Goal: Complete application form: Complete application form

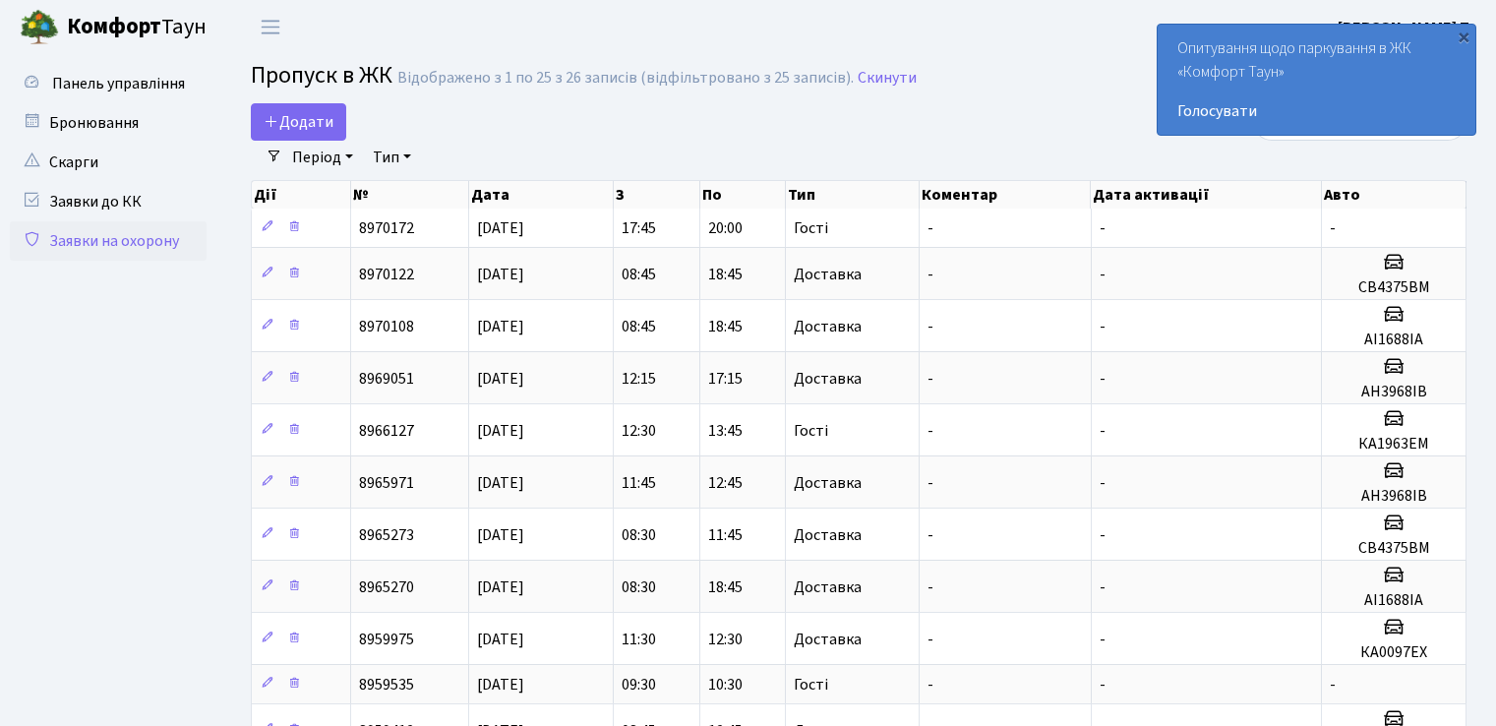
select select "25"
click at [303, 127] on span "Додати" at bounding box center [299, 122] width 70 height 22
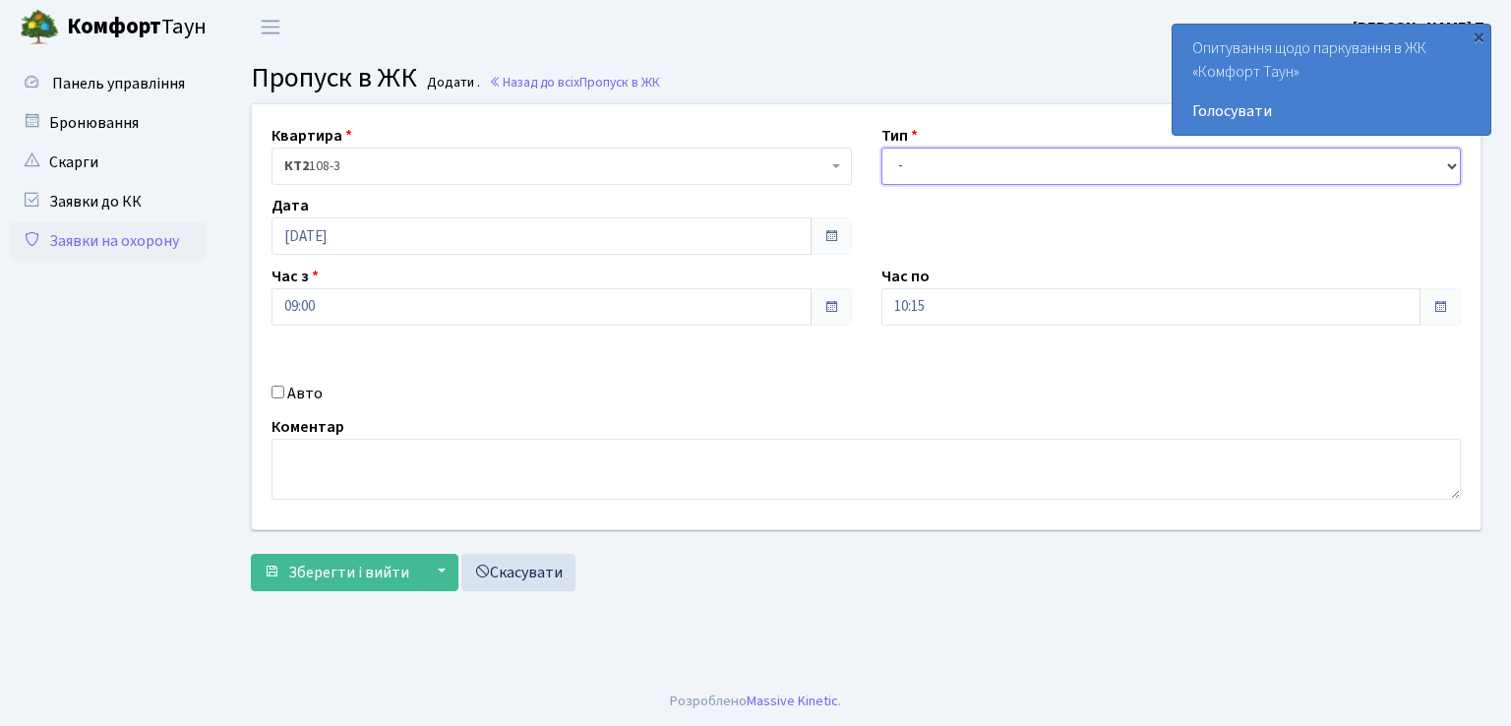
click at [970, 158] on select "- Доставка Таксі Гості Сервіс" at bounding box center [1171, 166] width 580 height 37
select select "3"
click at [881, 148] on select "- Доставка Таксі Гості Сервіс" at bounding box center [1171, 166] width 580 height 37
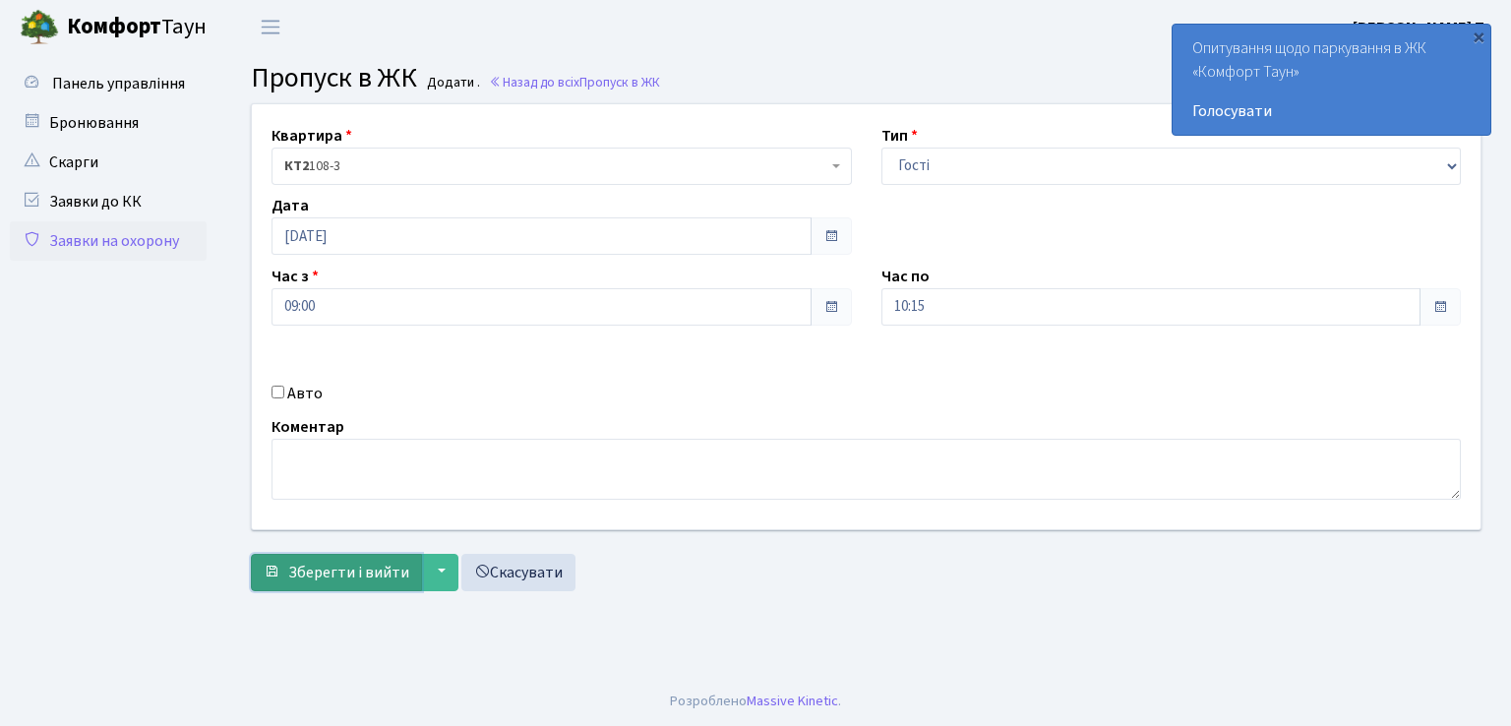
click at [360, 568] on span "Зберегти і вийти" at bounding box center [348, 573] width 121 height 22
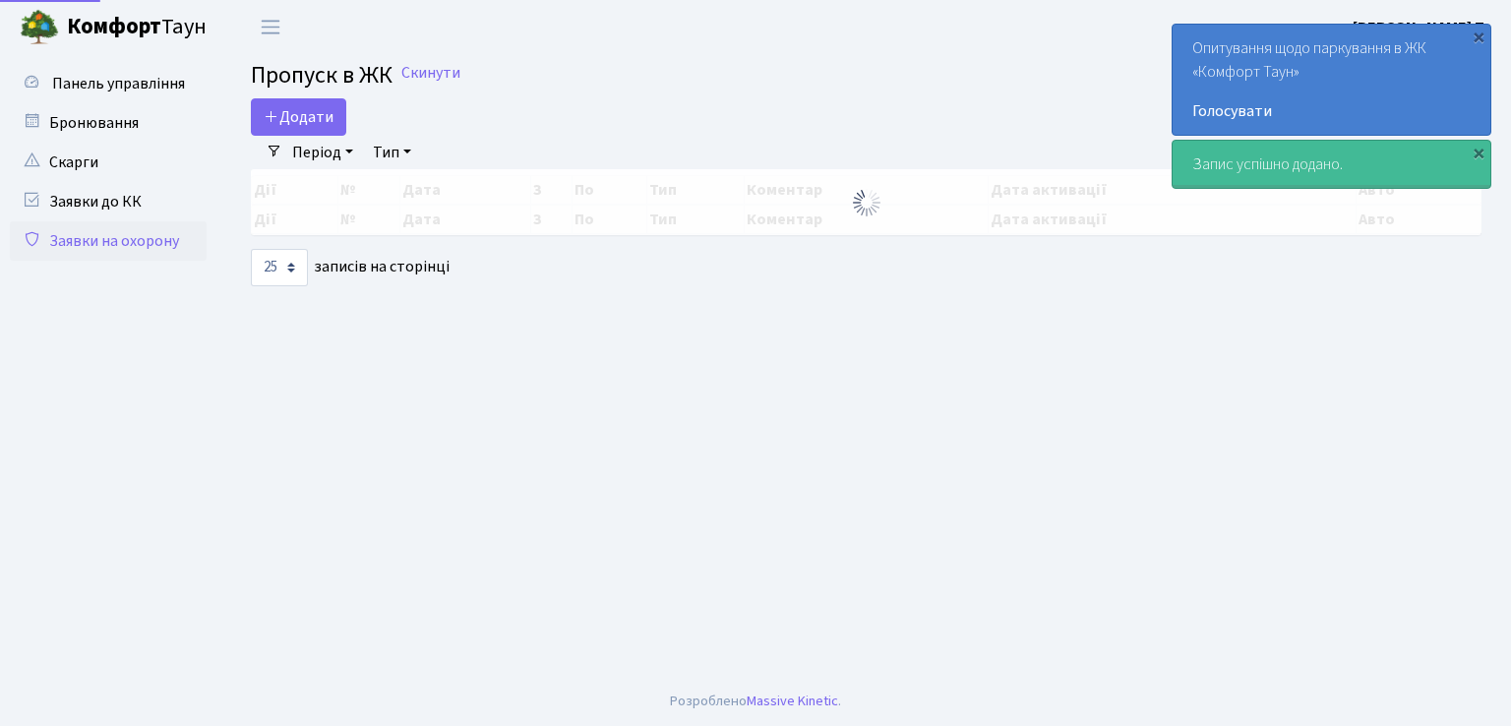
select select "25"
